Goal: Information Seeking & Learning: Find specific page/section

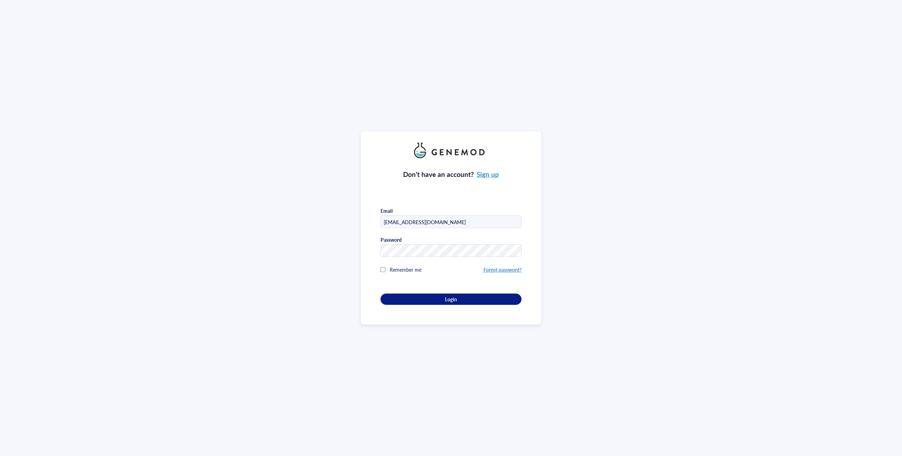
click at [414, 290] on div "Don’t have an account? Sign up Email [EMAIL_ADDRESS][DOMAIN_NAME] Password Reme…" at bounding box center [451, 231] width 141 height 147
click at [415, 296] on div "Don’t have an account? Sign up Email [EMAIL_ADDRESS][DOMAIN_NAME] Password Reme…" at bounding box center [451, 231] width 141 height 147
click at [415, 296] on div "Login" at bounding box center [451, 299] width 118 height 6
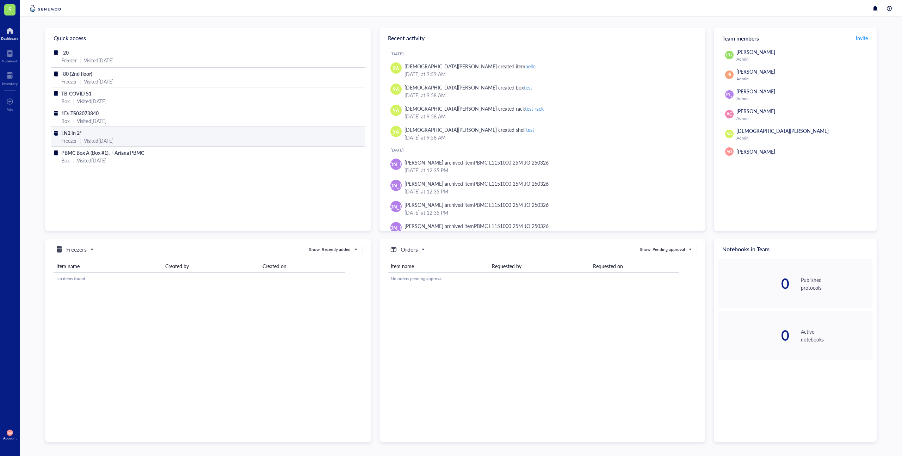
click at [247, 130] on div "LN2 in 2*" at bounding box center [208, 133] width 294 height 8
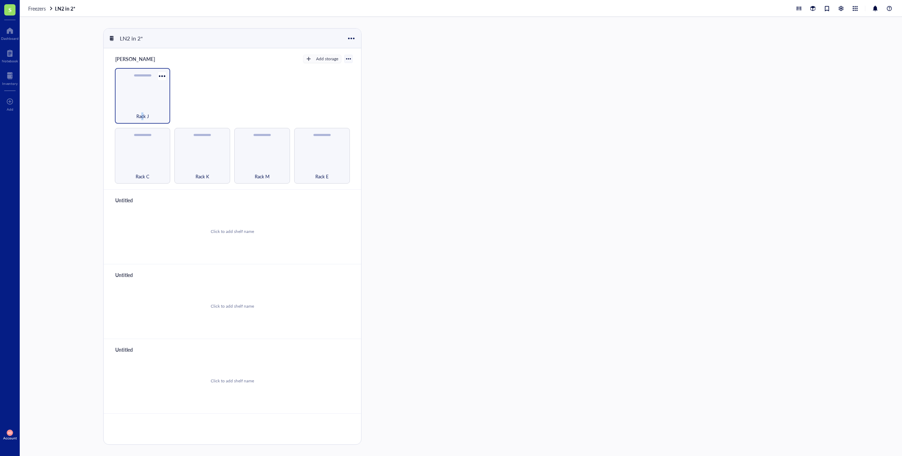
click at [142, 113] on span "Rack J" at bounding box center [142, 116] width 13 height 8
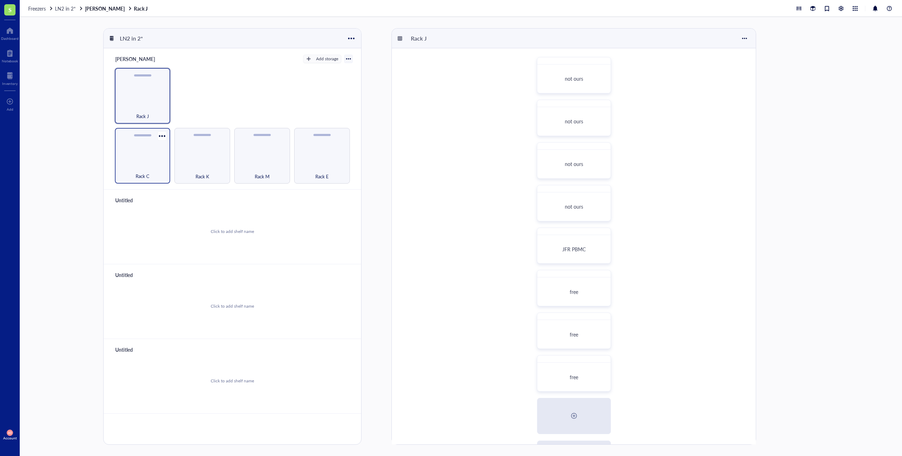
click at [147, 158] on div "Rack C" at bounding box center [143, 156] width 56 height 56
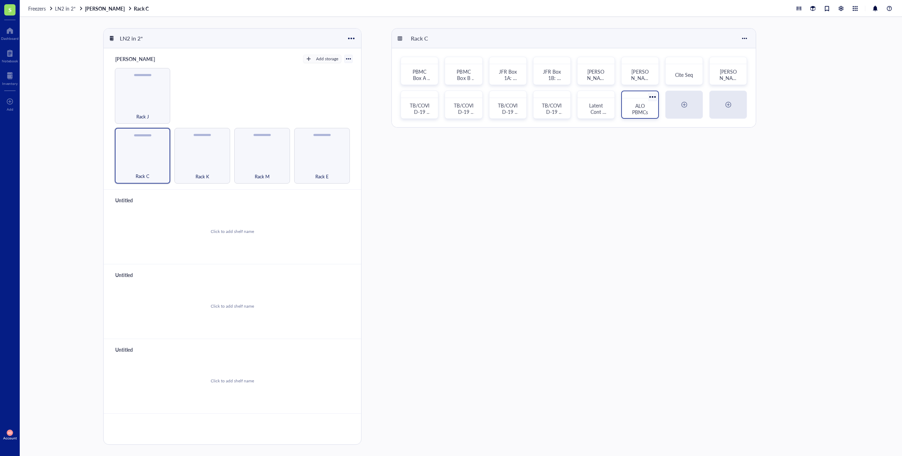
click at [641, 106] on span "ALO PBMCs" at bounding box center [640, 108] width 16 height 13
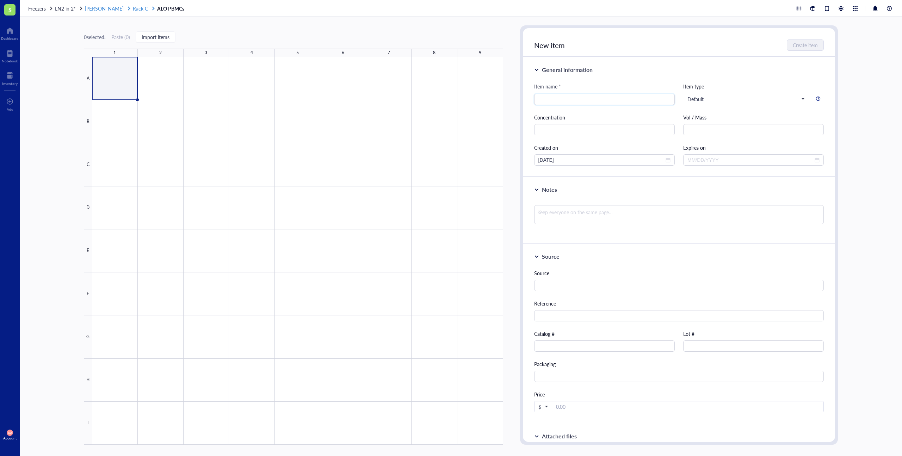
click at [133, 10] on span "Rack C" at bounding box center [140, 8] width 15 height 7
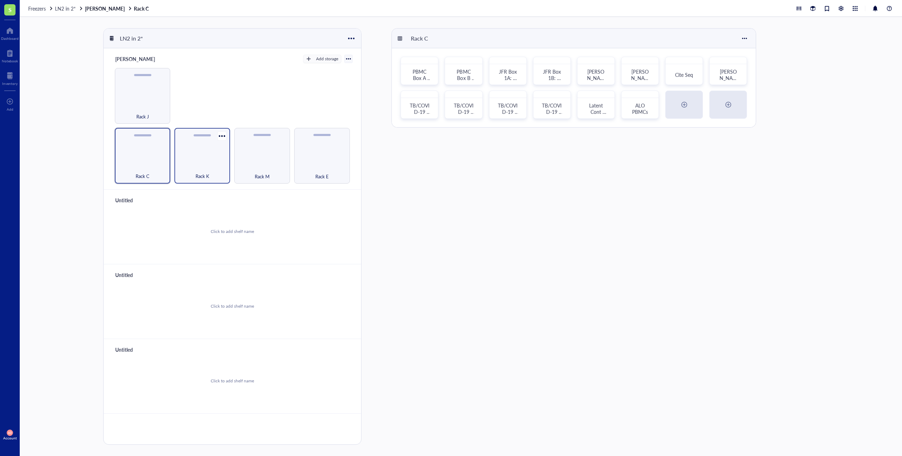
click at [202, 164] on div "Rack K" at bounding box center [202, 156] width 56 height 56
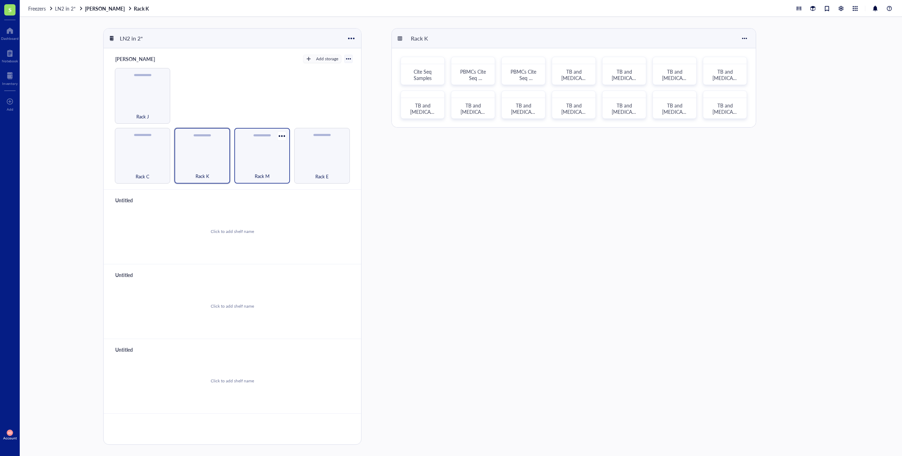
click at [262, 154] on div "Rack M" at bounding box center [262, 156] width 56 height 56
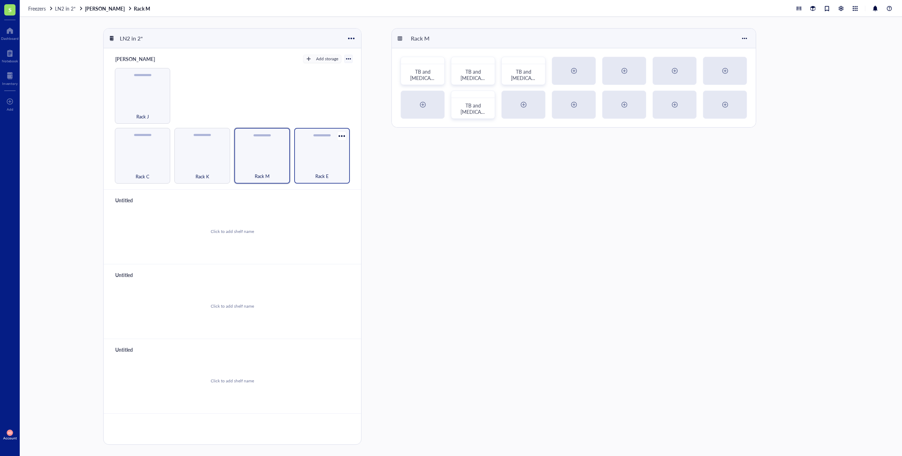
click at [316, 163] on div "Rack E" at bounding box center [322, 156] width 56 height 56
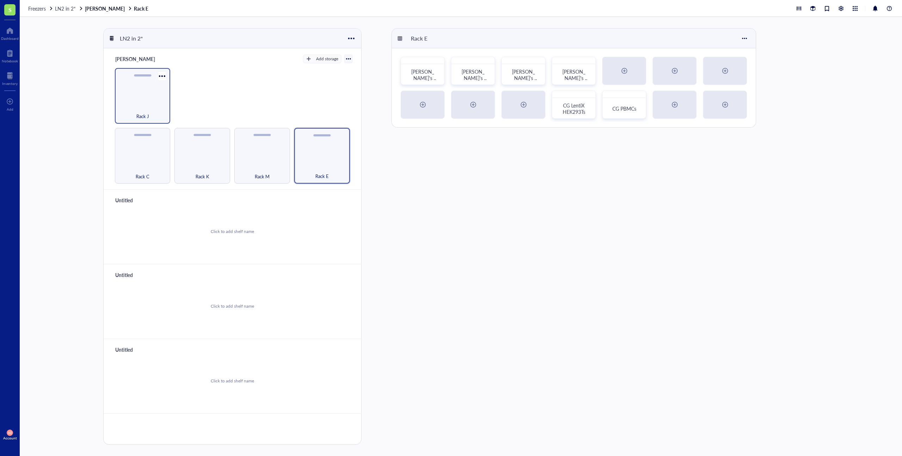
click at [136, 113] on span "Rack J" at bounding box center [142, 116] width 13 height 8
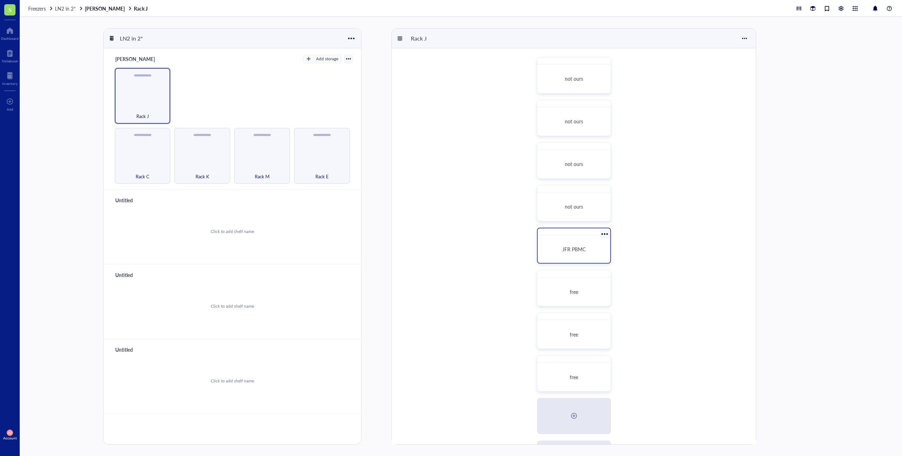
click at [574, 248] on span "JFR PBMC" at bounding box center [573, 249] width 23 height 7
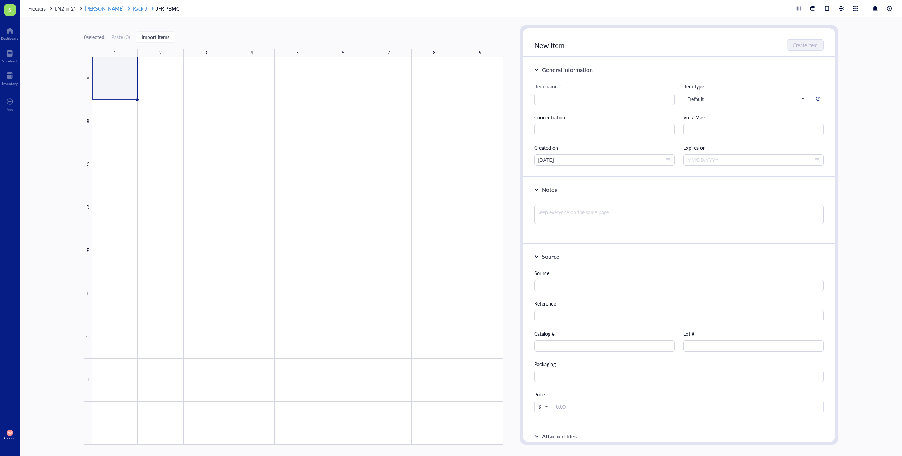
click at [133, 8] on span "Rack J" at bounding box center [140, 8] width 14 height 7
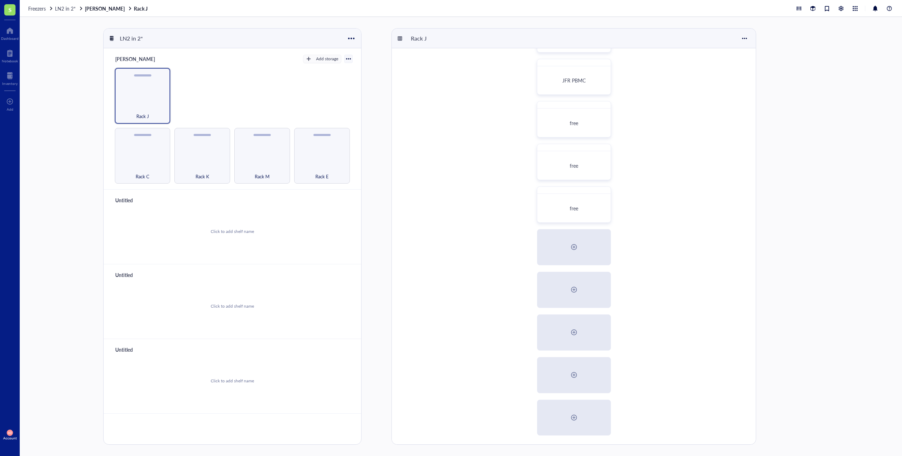
scroll to position [80, 0]
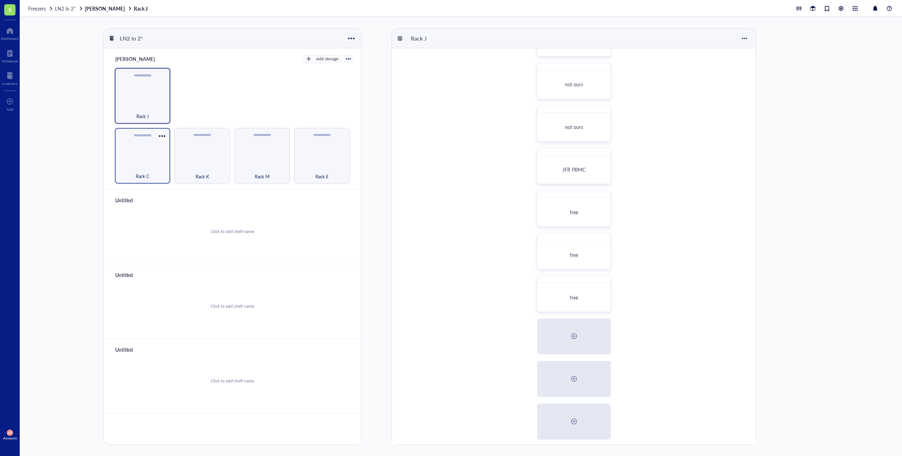
click at [153, 167] on div "Rack C" at bounding box center [142, 173] width 49 height 16
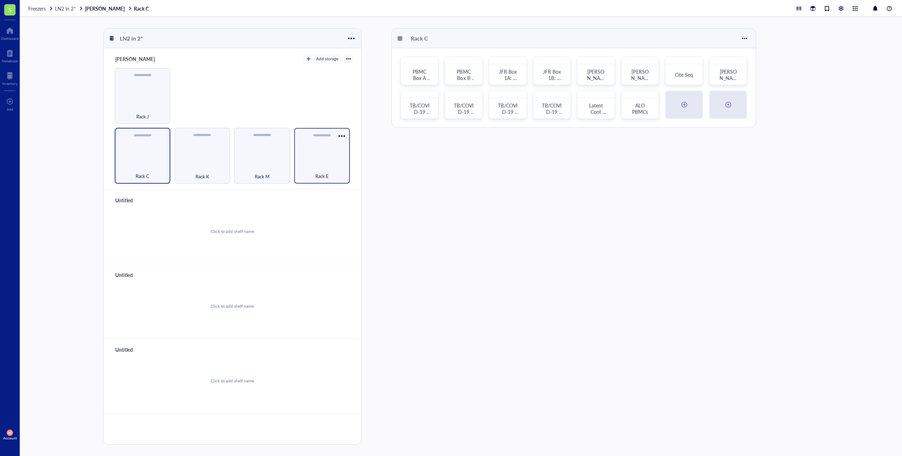
click at [333, 171] on div "Rack E" at bounding box center [322, 173] width 49 height 16
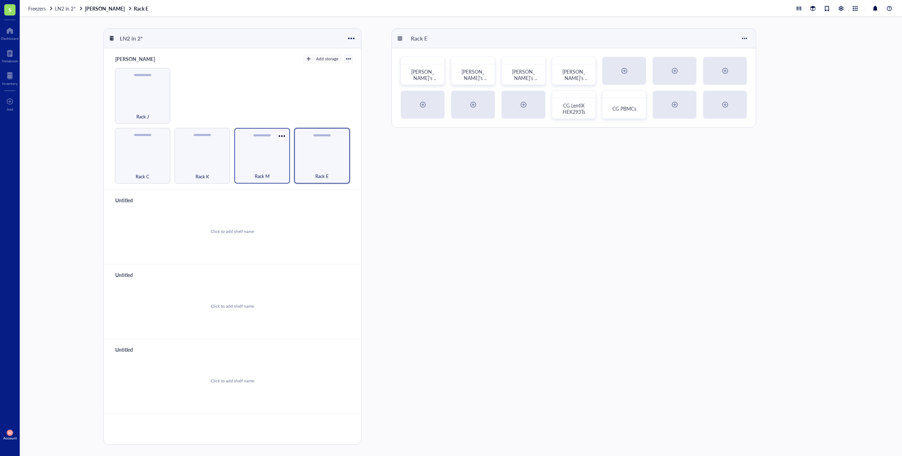
click at [271, 174] on div "Rack M" at bounding box center [262, 173] width 49 height 16
click at [329, 170] on div "Rack E" at bounding box center [322, 173] width 49 height 16
click at [596, 100] on div "CG LentiX HEK293Ts" at bounding box center [574, 105] width 44 height 28
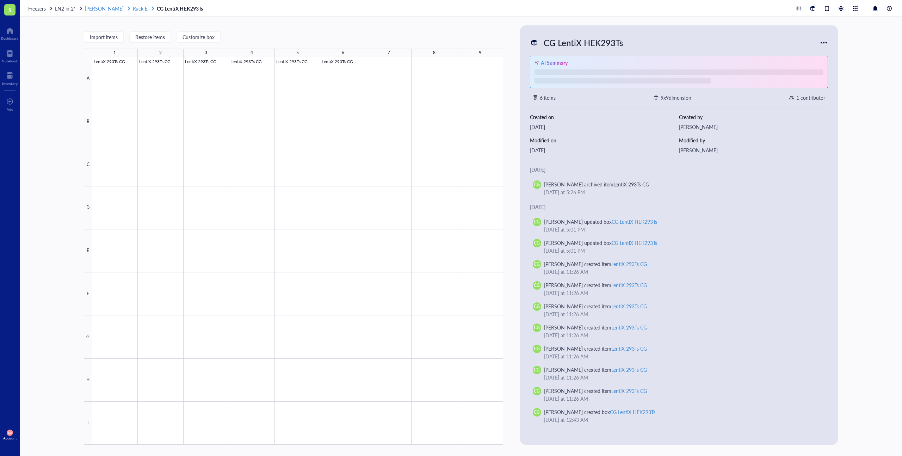
click at [135, 7] on span "Rack E" at bounding box center [140, 8] width 15 height 7
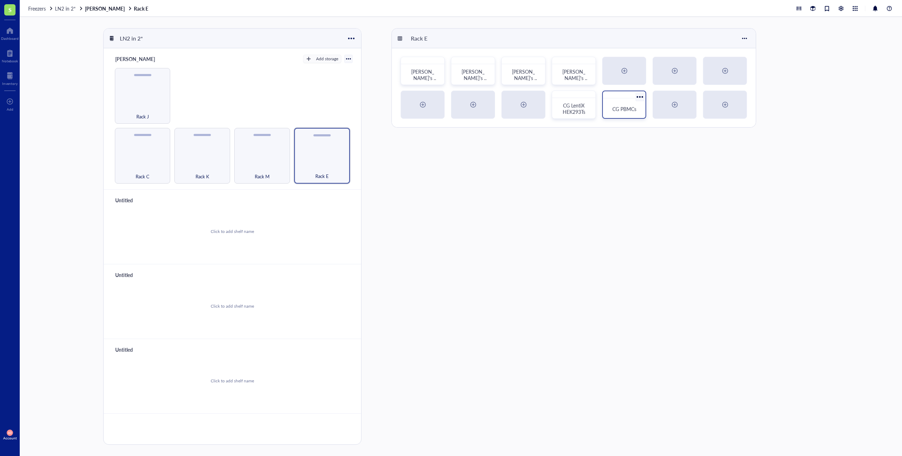
click at [615, 108] on span "CG PBMCs" at bounding box center [624, 108] width 24 height 7
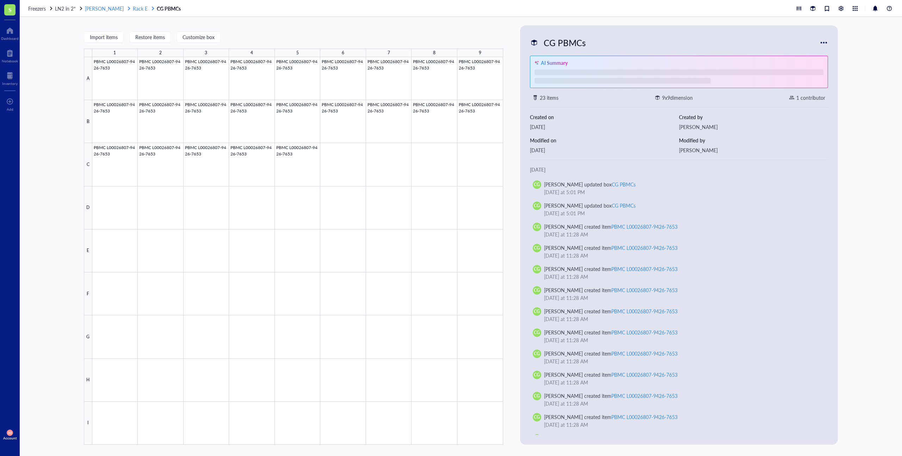
click at [133, 8] on span "Rack E" at bounding box center [140, 8] width 15 height 7
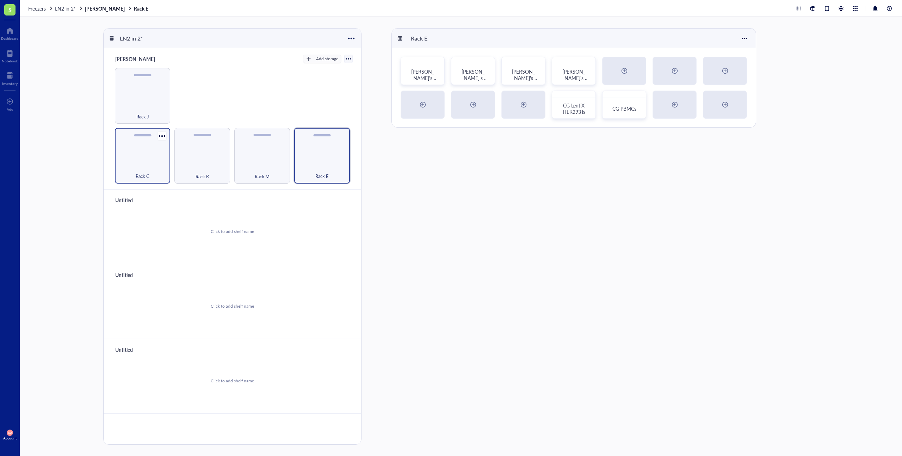
click at [158, 170] on div "Rack C" at bounding box center [142, 173] width 49 height 16
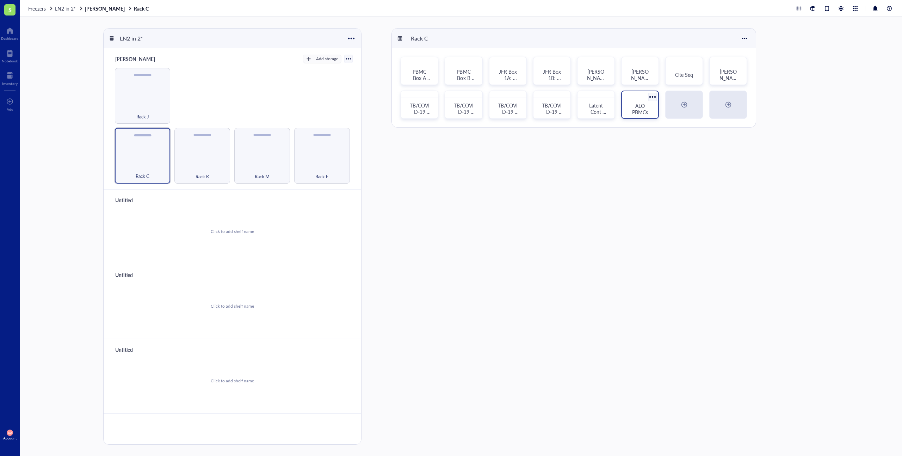
click at [632, 109] on span "ALO PBMCs" at bounding box center [640, 108] width 16 height 13
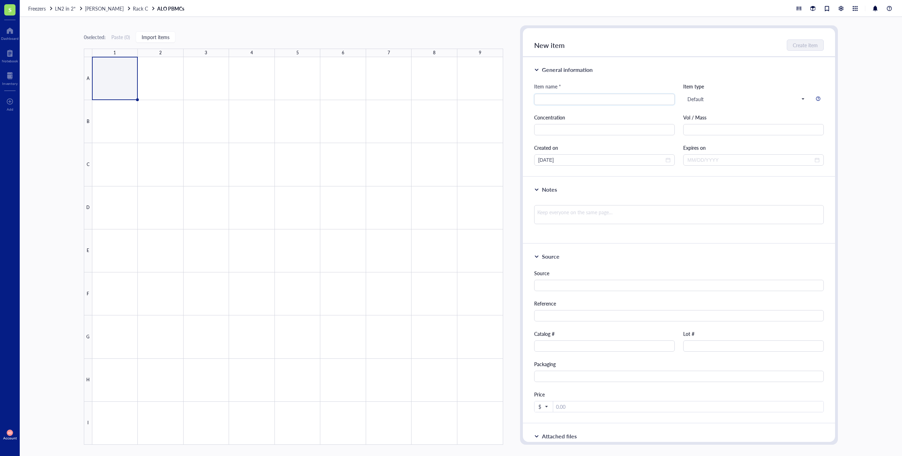
click at [157, 9] on link "ALO PBMCs" at bounding box center [171, 8] width 29 height 6
click at [140, 7] on span "Rack C" at bounding box center [140, 8] width 15 height 7
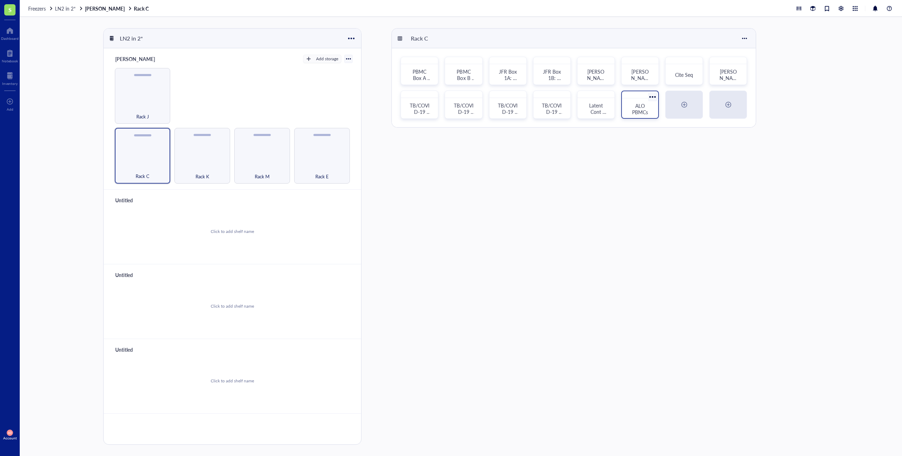
click at [649, 96] on div at bounding box center [652, 97] width 10 height 10
click at [665, 60] on div "Settings" at bounding box center [669, 59] width 17 height 6
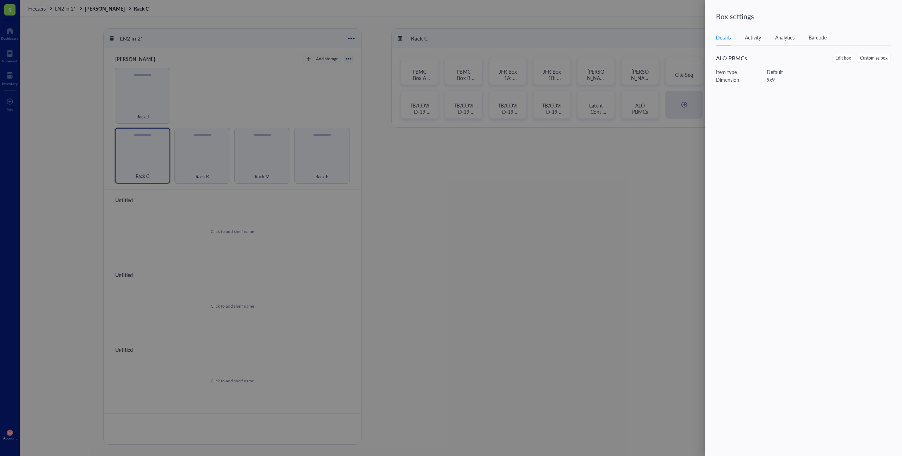
click at [813, 38] on div "Barcode" at bounding box center [818, 37] width 18 height 8
click at [778, 31] on div "Details Activity Analytics Barcode" at bounding box center [803, 38] width 175 height 16
click at [738, 35] on div "Details Activity Analytics Barcode" at bounding box center [803, 38] width 175 height 16
click at [750, 37] on div "Activity" at bounding box center [753, 37] width 16 height 8
click at [635, 152] on div at bounding box center [451, 228] width 902 height 456
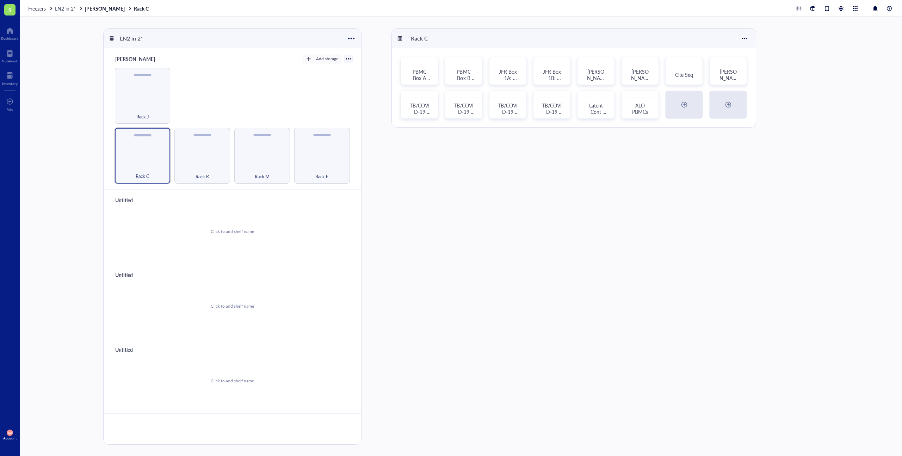
click at [615, 151] on div "Rack C PBMC Box A (Box #1), + Ariana PBMC PBMC Box B (Box 2) JFR Box 1A: PBMCs …" at bounding box center [641, 236] width 499 height 417
click at [610, 172] on div "Rack C PBMC Box A (Box #1), + Ariana PBMC PBMC Box B (Box 2) JFR Box 1A: PBMCs …" at bounding box center [641, 236] width 499 height 417
